Goal: Task Accomplishment & Management: Manage account settings

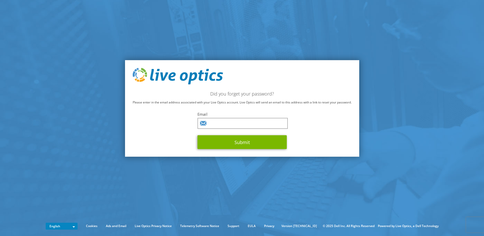
type input "daniel.dollbaum@tech.nj.gov"
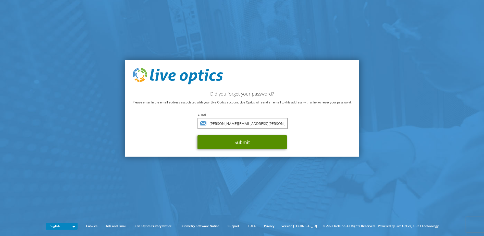
click at [232, 145] on button "Submit" at bounding box center [242, 142] width 89 height 14
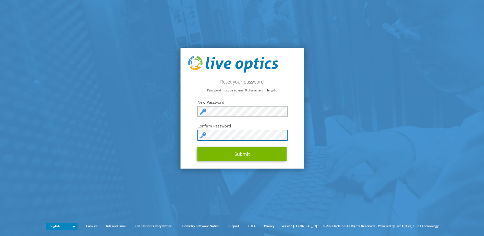
click at [198, 147] on button "Submit" at bounding box center [242, 154] width 89 height 14
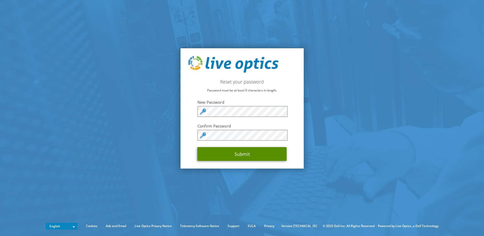
click at [242, 159] on button "Submit" at bounding box center [242, 154] width 89 height 14
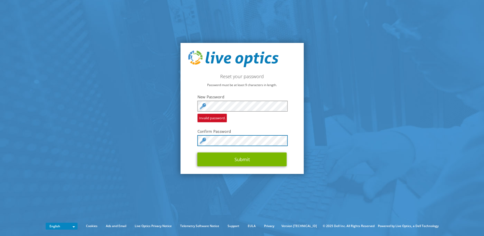
click at [198, 152] on button "Submit" at bounding box center [242, 159] width 89 height 14
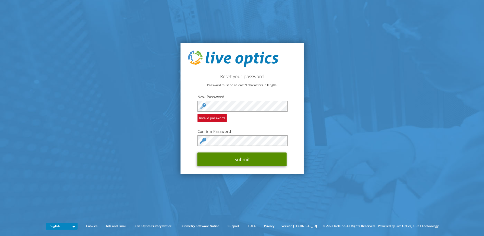
click at [242, 156] on button "Submit" at bounding box center [242, 159] width 89 height 14
click at [240, 155] on button "Submit" at bounding box center [242, 159] width 89 height 14
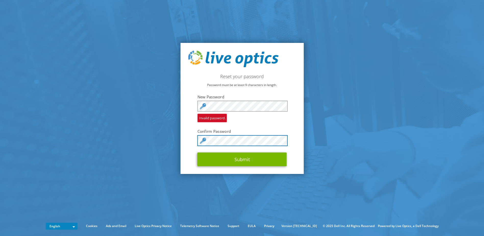
click at [198, 152] on button "Submit" at bounding box center [242, 159] width 89 height 14
click at [387, 142] on section "Reset your password Password must be at least 9 characters in length. New Passw…" at bounding box center [242, 108] width 484 height 217
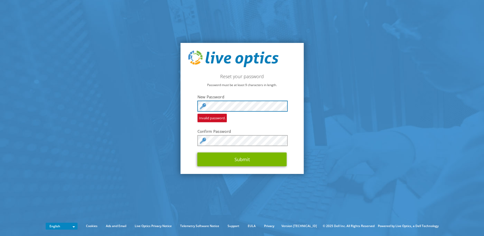
click at [163, 106] on section "Reset your password Password must be at least 9 characters in length. New Passw…" at bounding box center [242, 108] width 484 height 217
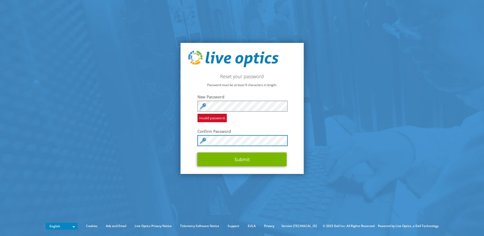
click at [127, 134] on section "Reset your password Password must be at least 9 characters in length. New Passw…" at bounding box center [242, 108] width 484 height 217
click at [198, 152] on button "Submit" at bounding box center [242, 159] width 89 height 14
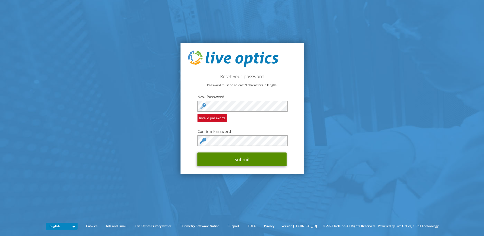
click at [242, 158] on button "Submit" at bounding box center [242, 159] width 89 height 14
click at [241, 162] on button "Submit" at bounding box center [242, 159] width 89 height 14
